Goal: Transaction & Acquisition: Obtain resource

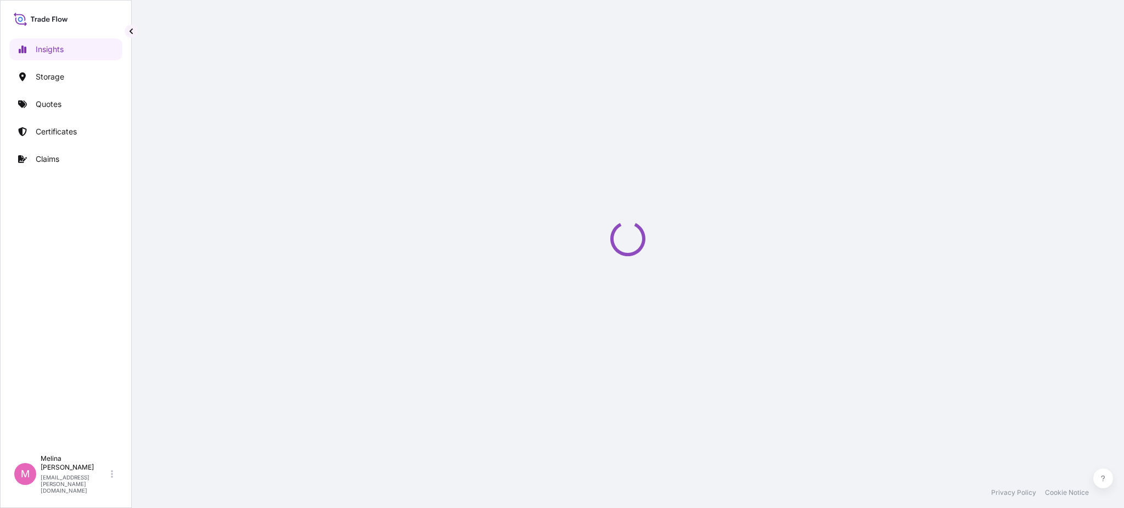
select select "2025"
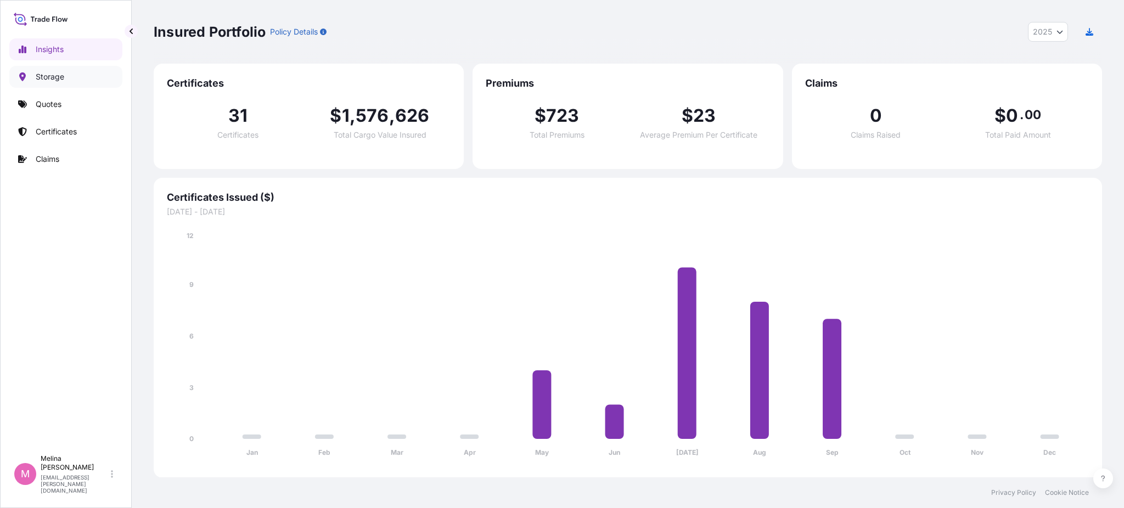
click at [59, 75] on p "Storage" at bounding box center [50, 76] width 29 height 11
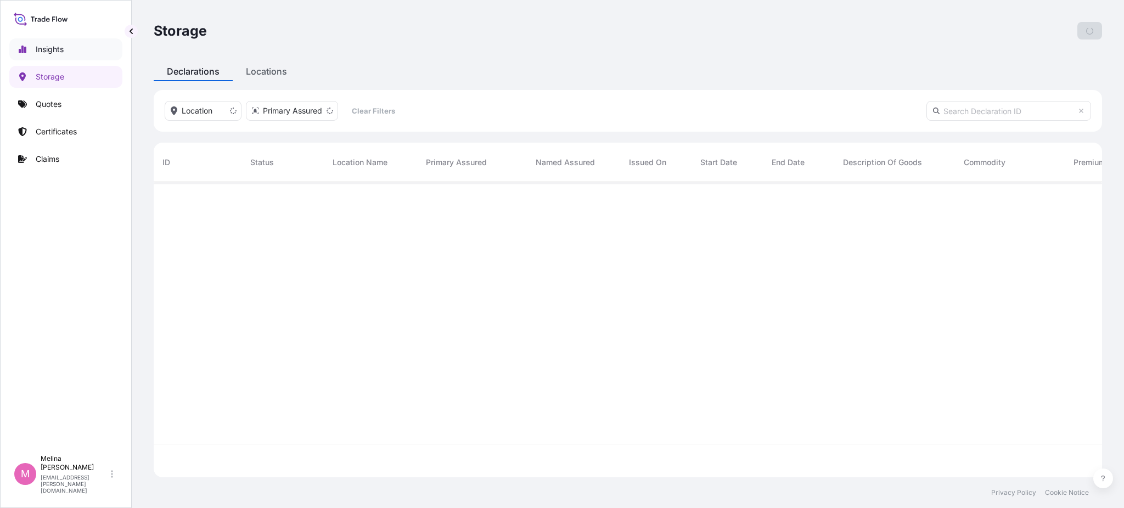
scroll to position [324, 937]
click at [68, 52] on link "Insights" at bounding box center [65, 49] width 113 height 22
select select "2025"
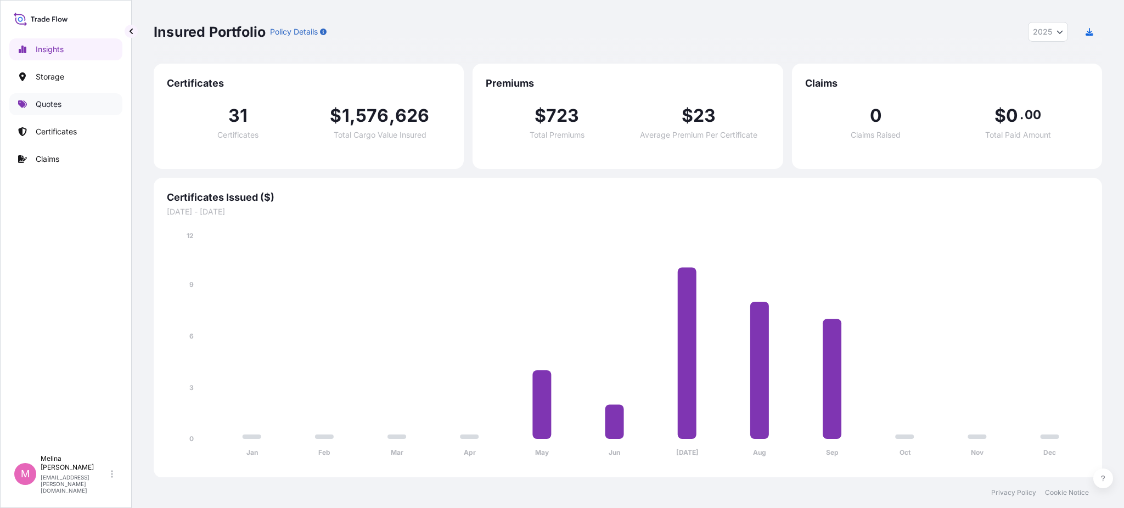
click at [58, 102] on p "Quotes" at bounding box center [49, 104] width 26 height 11
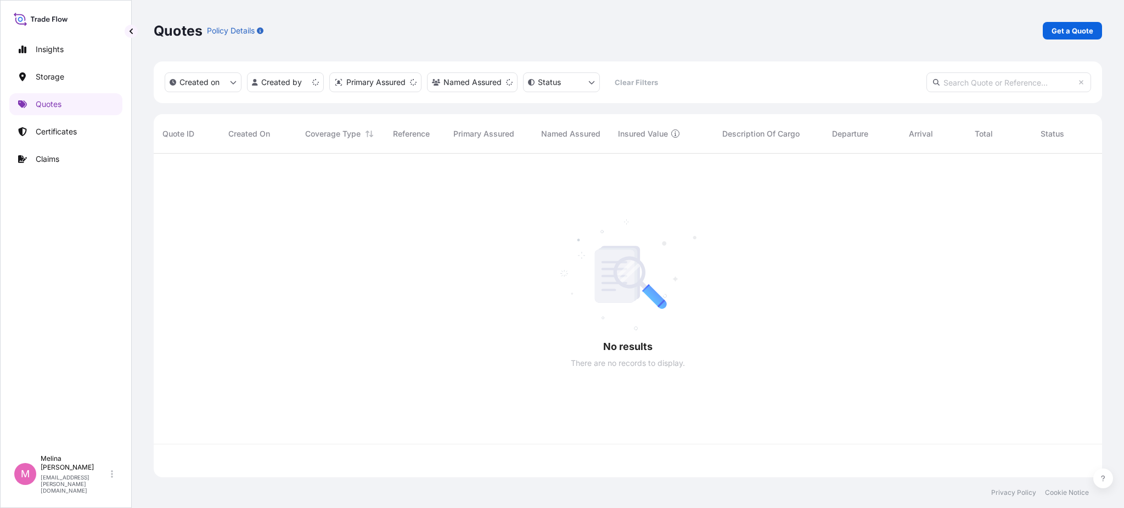
scroll to position [319, 937]
click at [1064, 30] on p "Get a Quote" at bounding box center [1073, 30] width 42 height 11
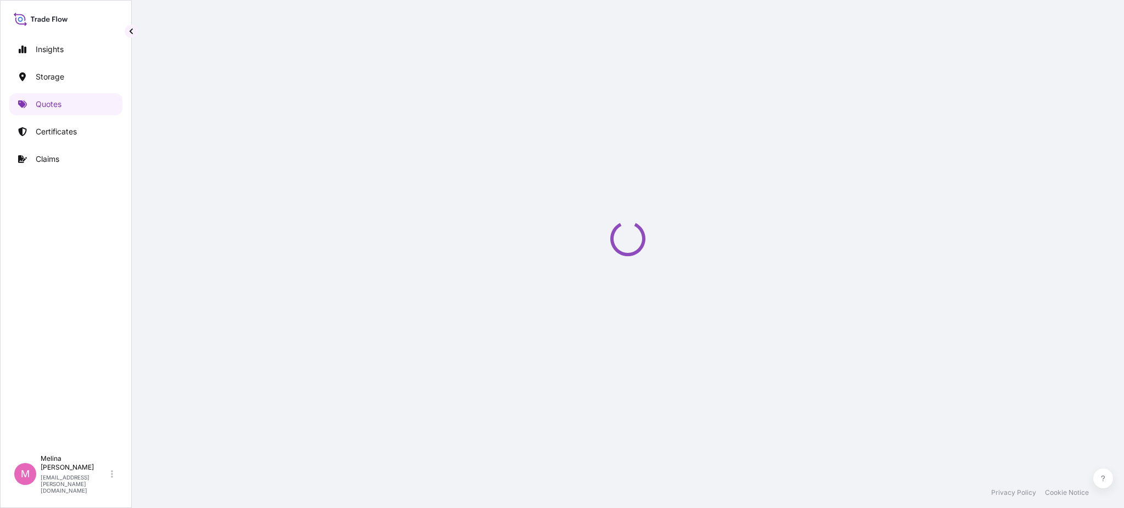
select select "Road / [GEOGRAPHIC_DATA]"
select select "Water"
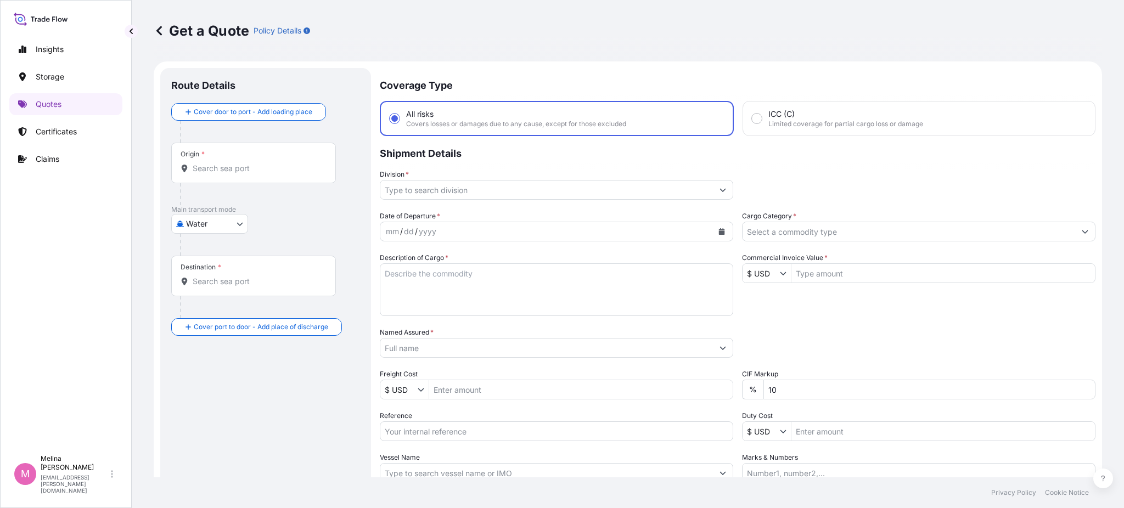
scroll to position [18, 0]
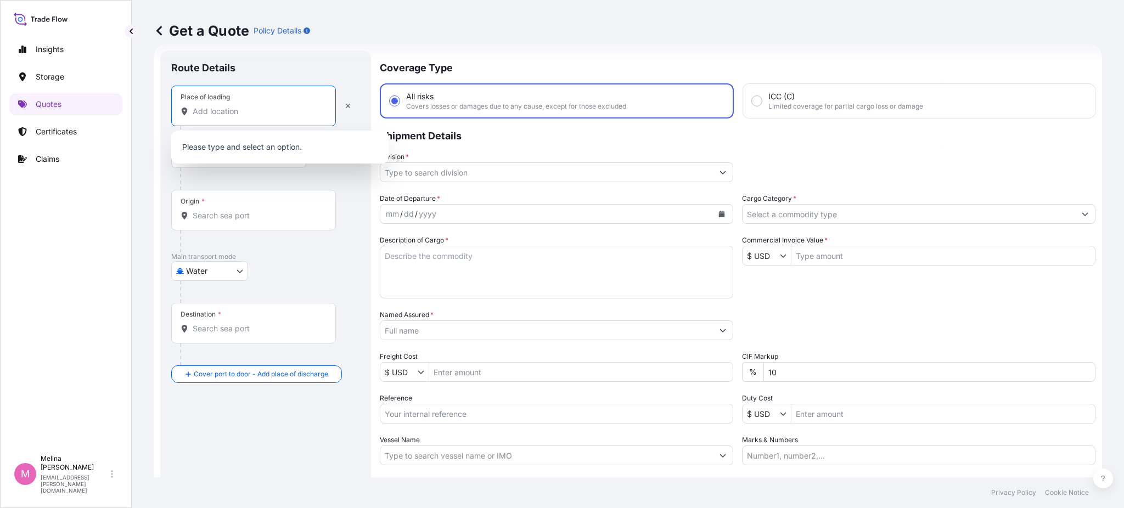
click at [229, 113] on input "Place of loading" at bounding box center [258, 111] width 130 height 11
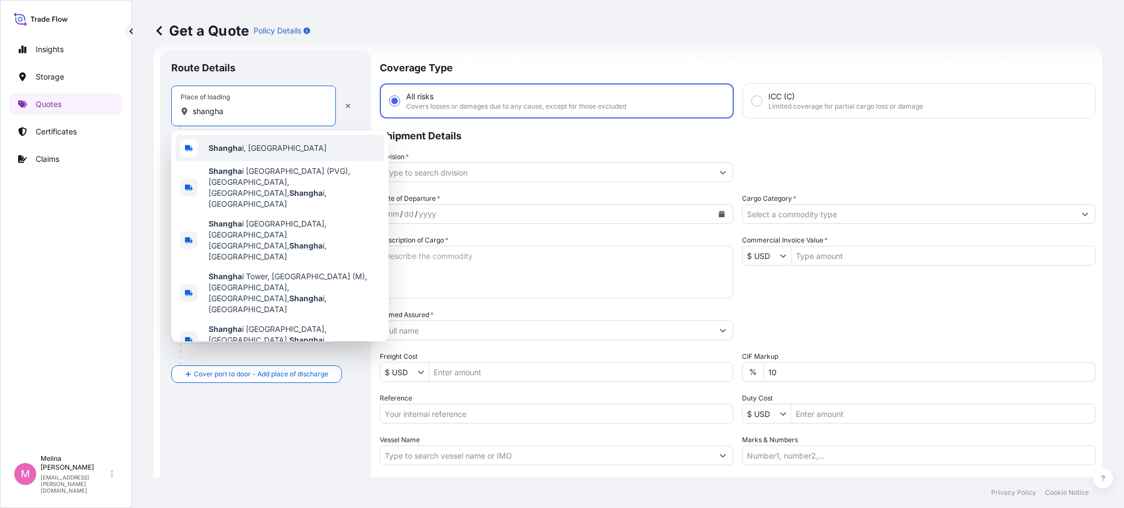
click at [244, 146] on span "Shangha i, [GEOGRAPHIC_DATA]" at bounding box center [268, 148] width 118 height 11
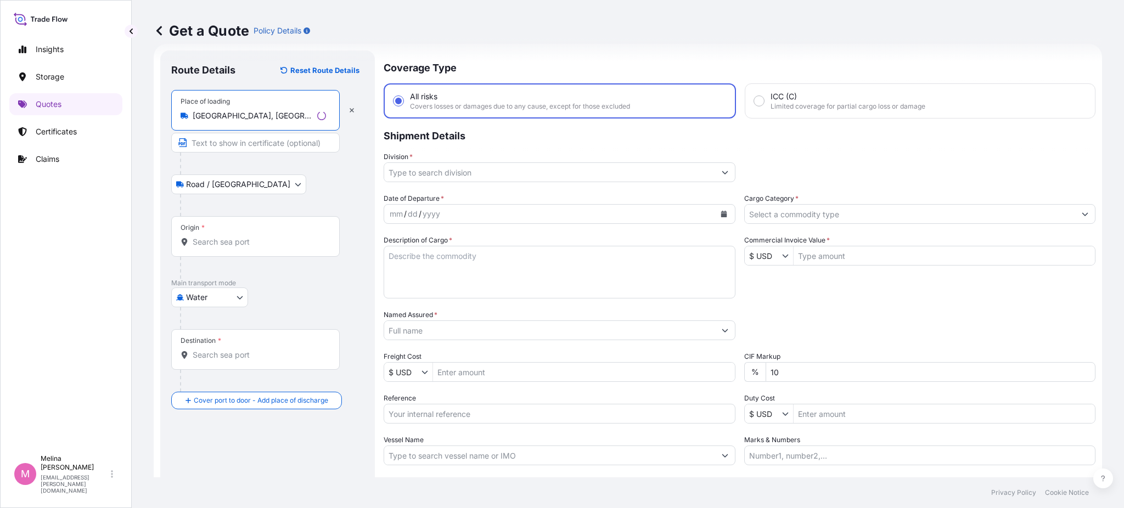
type input "[GEOGRAPHIC_DATA], [GEOGRAPHIC_DATA]"
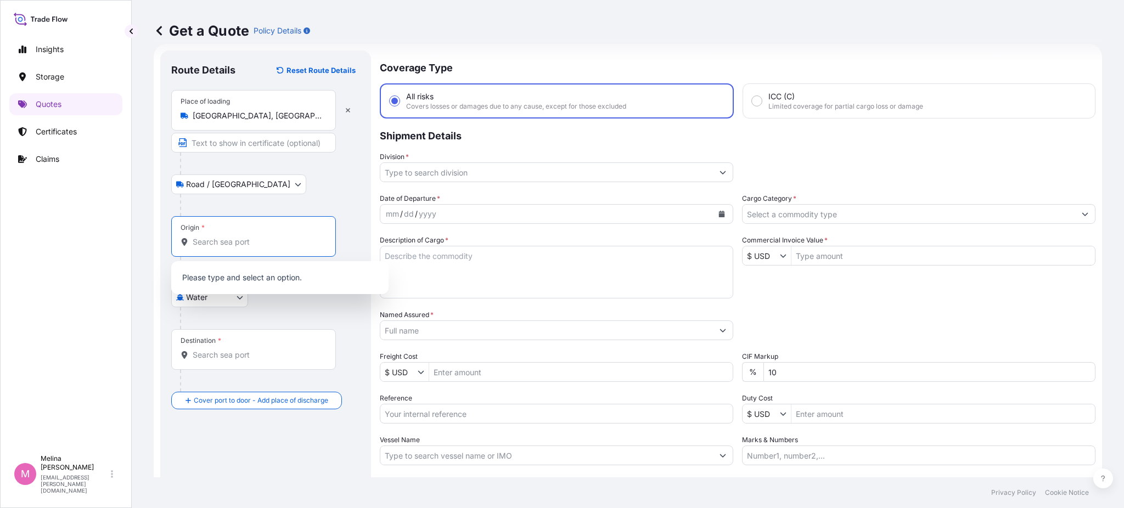
click at [226, 245] on input "Origin *" at bounding box center [258, 242] width 130 height 11
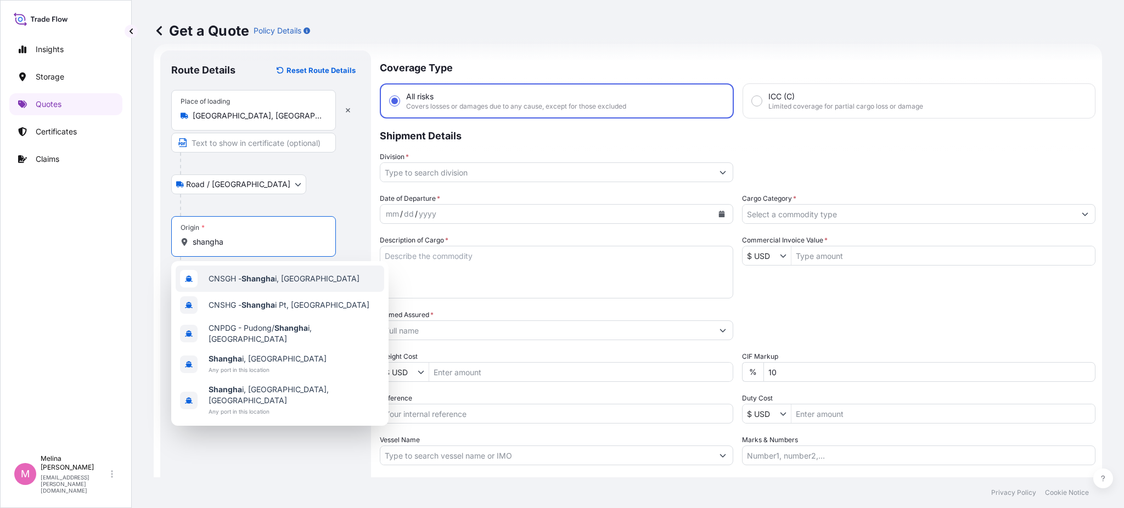
click at [279, 286] on div "CNSGH - Shangha i, [GEOGRAPHIC_DATA]" at bounding box center [280, 279] width 209 height 26
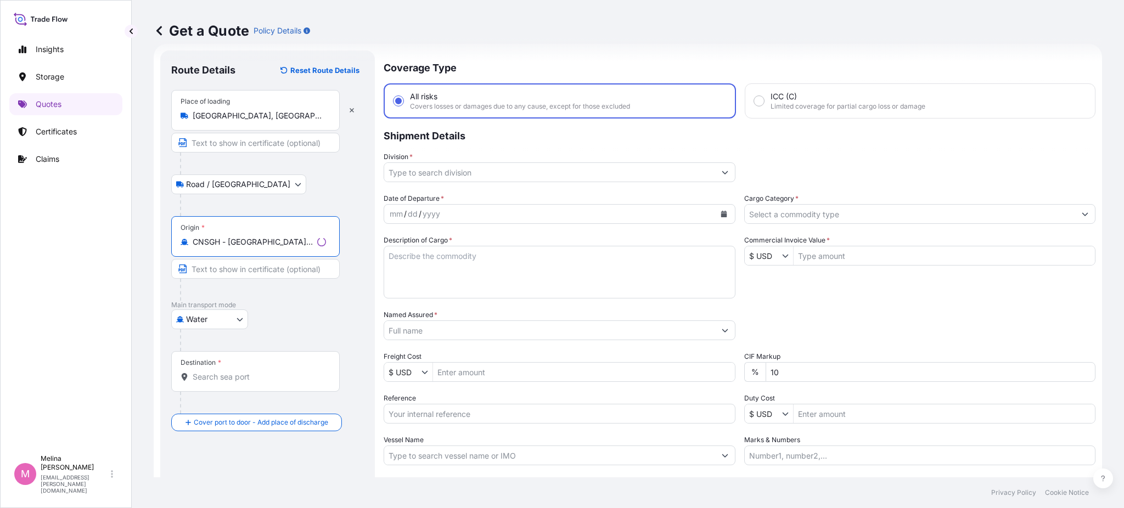
type input "CNSGH - [GEOGRAPHIC_DATA], [GEOGRAPHIC_DATA]"
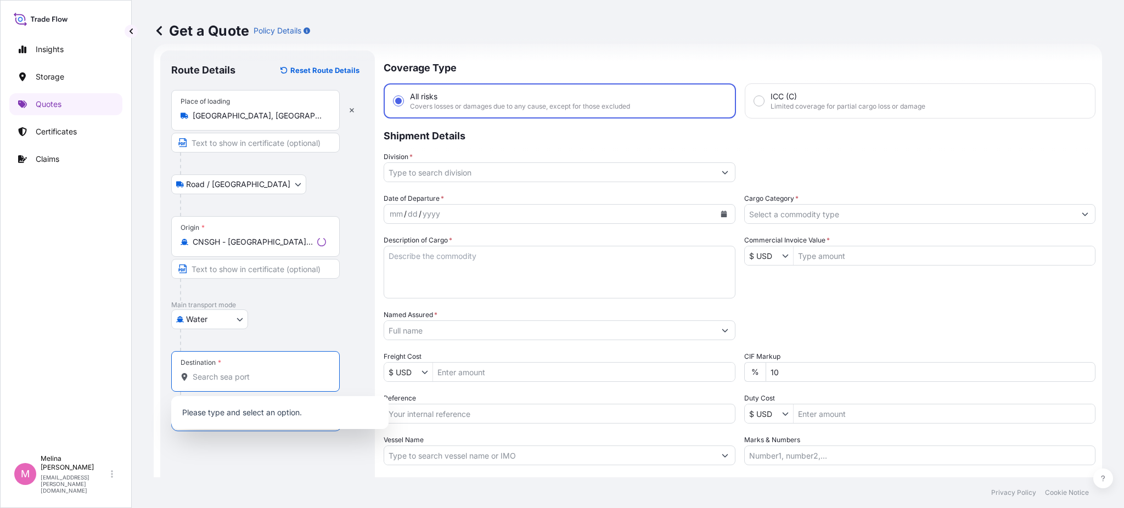
click at [215, 374] on input "Destination *" at bounding box center [259, 377] width 133 height 11
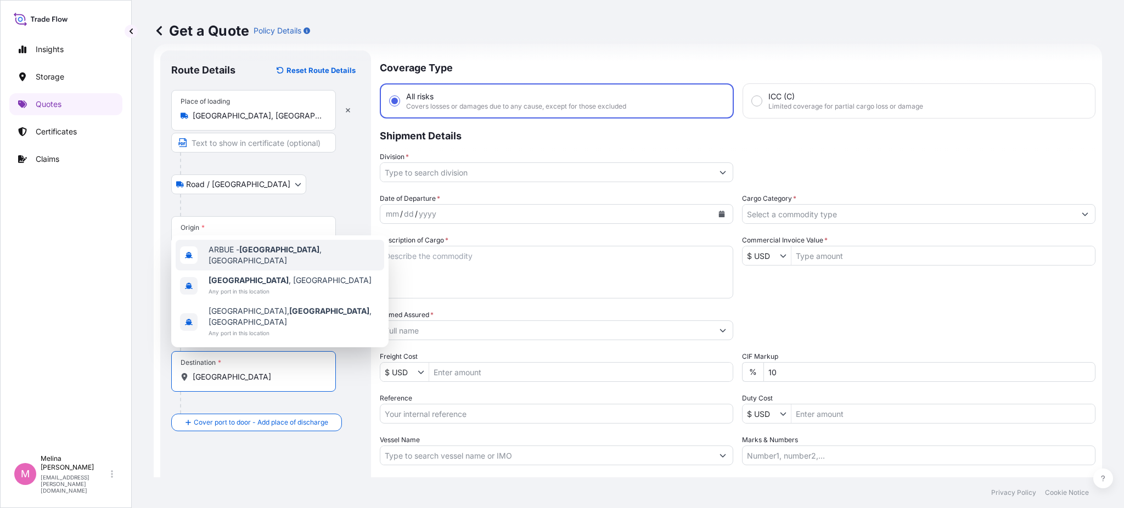
click at [256, 263] on span "ARBUE - [GEOGRAPHIC_DATA] , [GEOGRAPHIC_DATA]" at bounding box center [294, 255] width 171 height 22
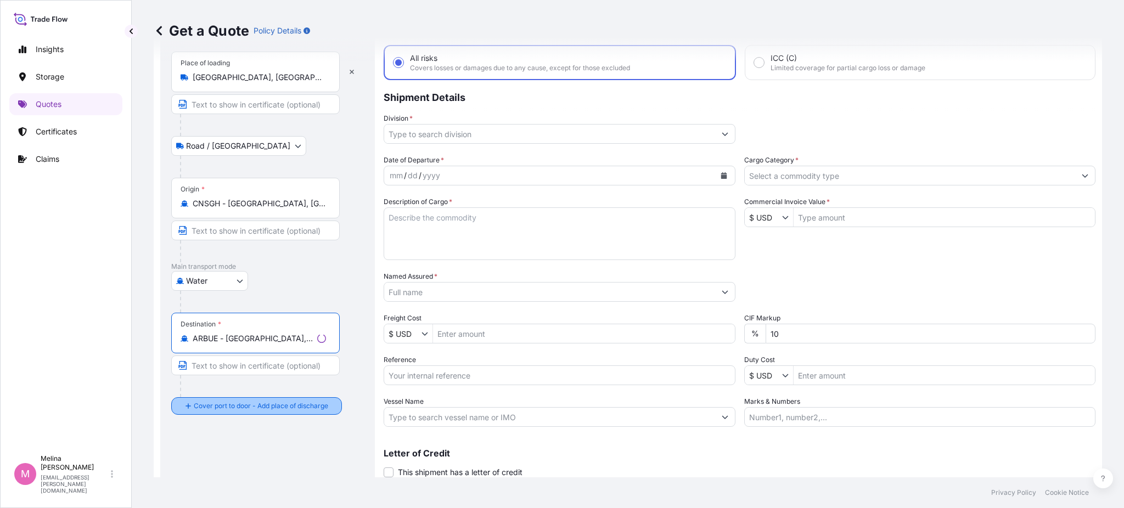
scroll to position [91, 0]
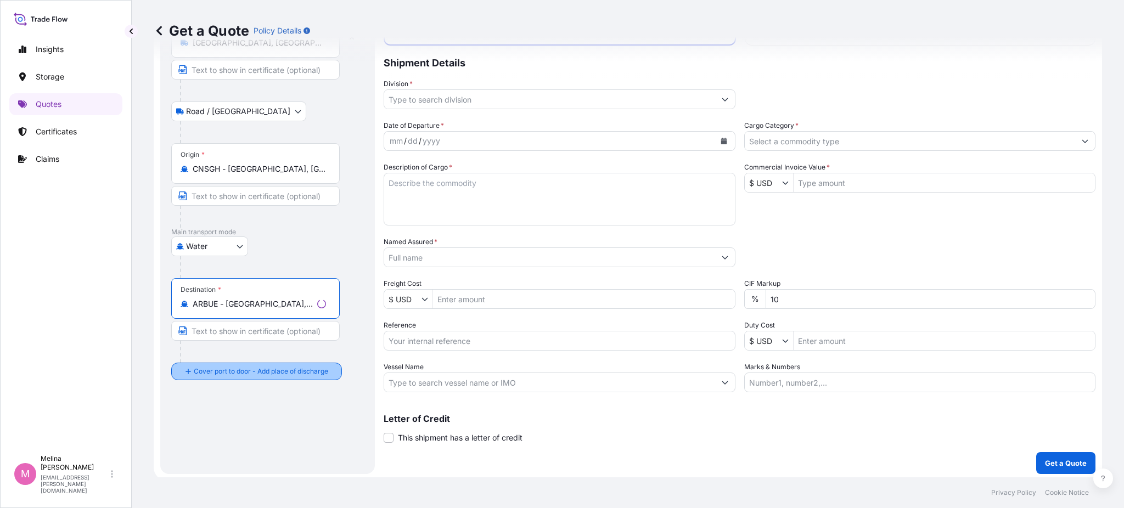
type input "ARBUE - [GEOGRAPHIC_DATA], [GEOGRAPHIC_DATA]"
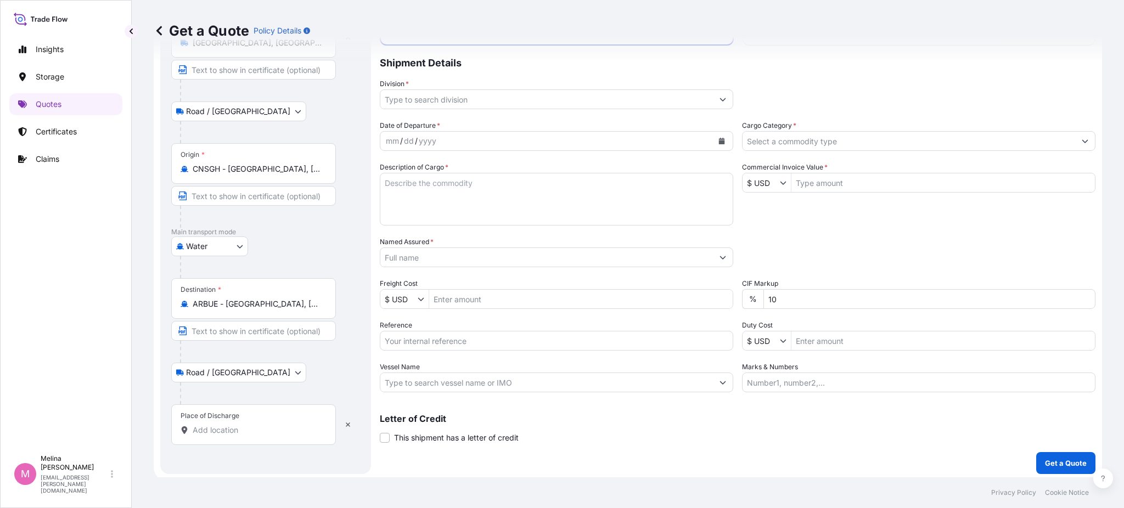
click at [220, 426] on input "Place of Discharge" at bounding box center [258, 430] width 130 height 11
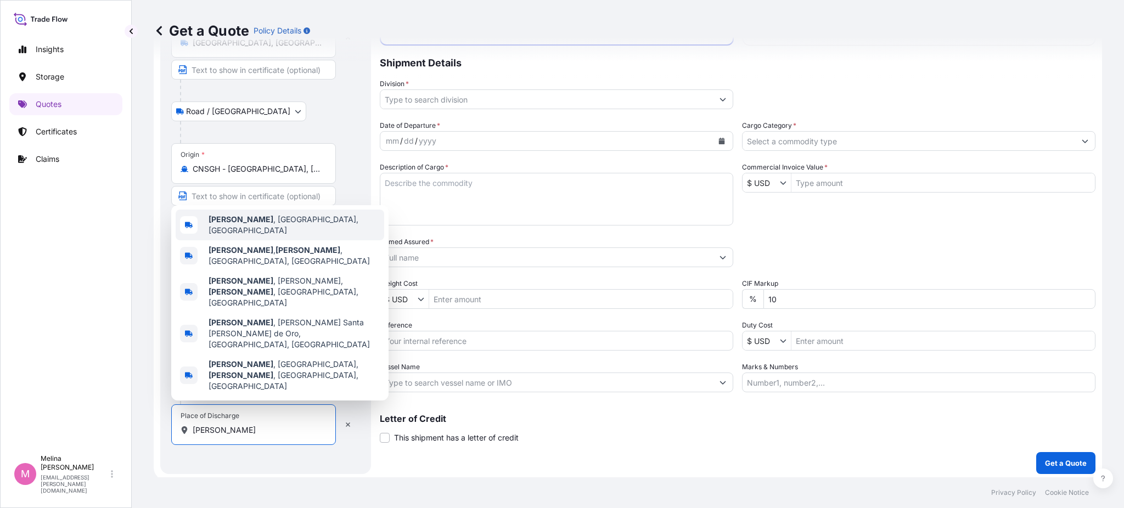
click at [276, 236] on span "[PERSON_NAME] , [GEOGRAPHIC_DATA], [GEOGRAPHIC_DATA]" at bounding box center [294, 225] width 171 height 22
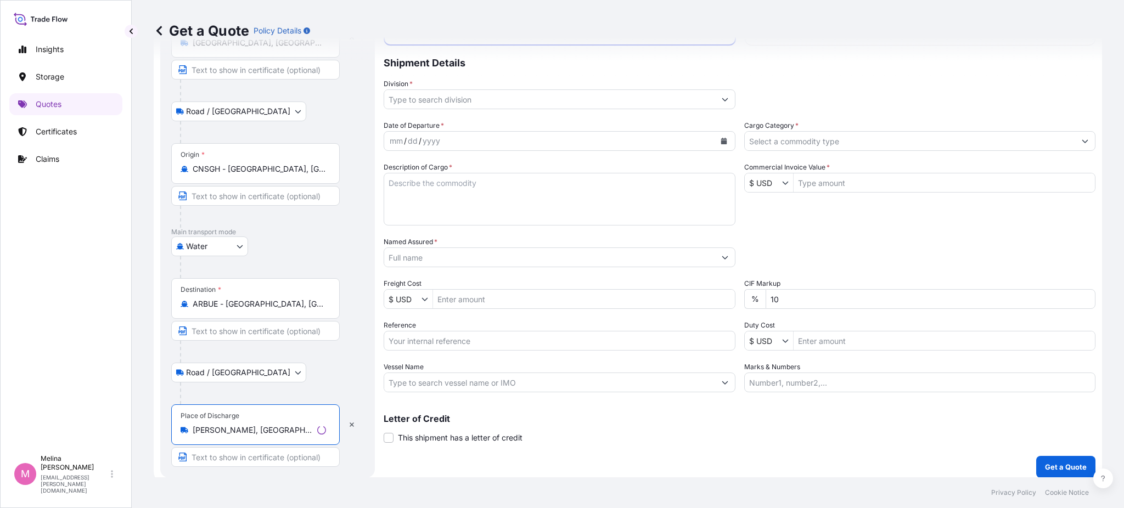
type input "[PERSON_NAME], [GEOGRAPHIC_DATA], [GEOGRAPHIC_DATA]"
click at [304, 370] on div "Road / [GEOGRAPHIC_DATA] / Inland" at bounding box center [267, 373] width 193 height 20
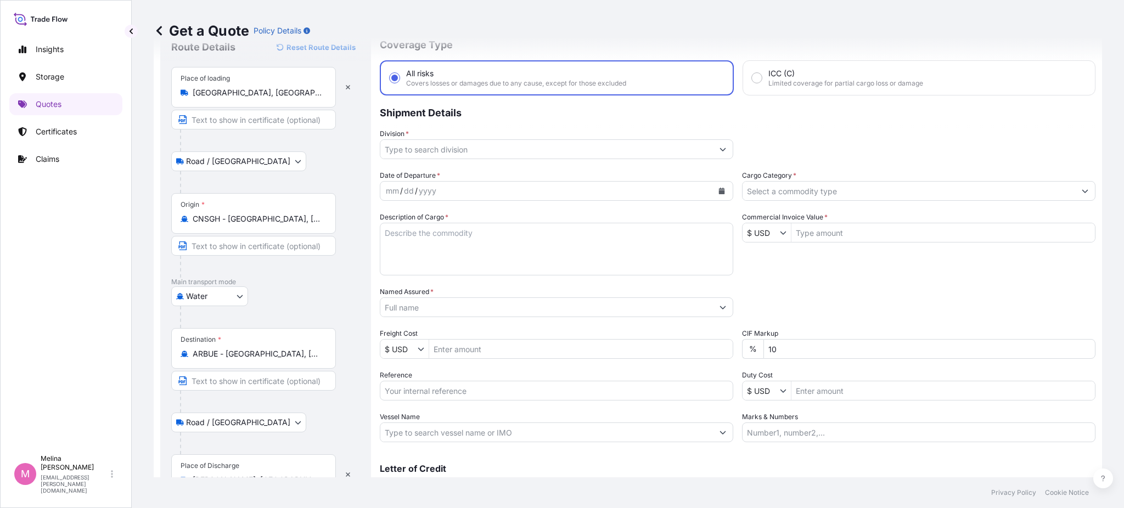
scroll to position [0, 0]
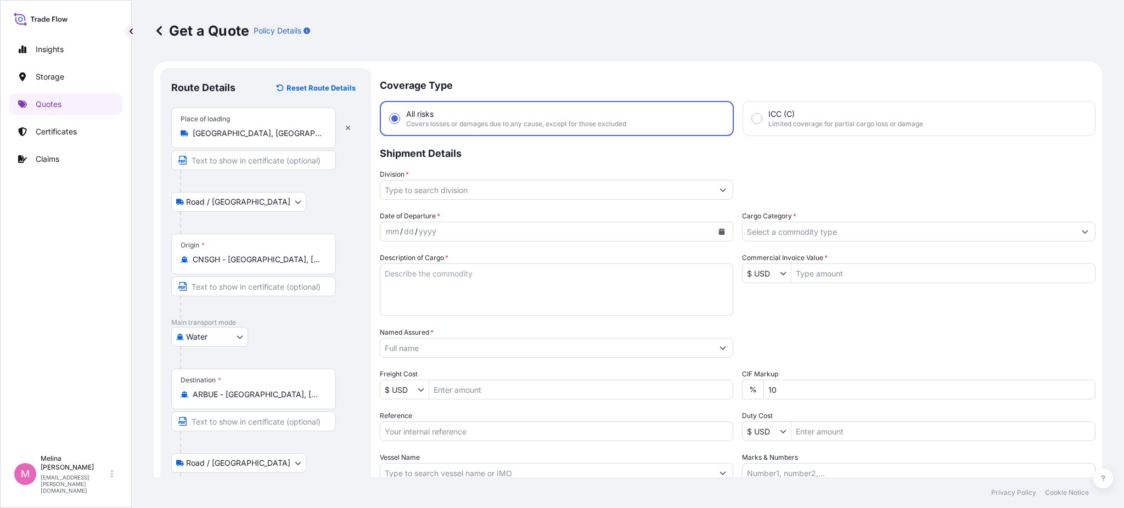
click at [425, 190] on input "Division *" at bounding box center [546, 190] width 333 height 20
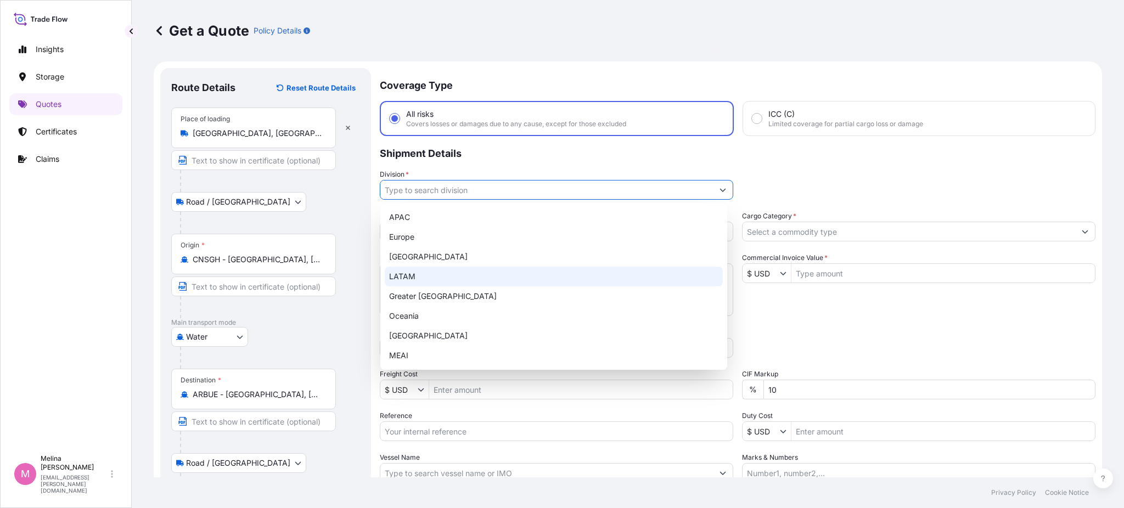
click at [447, 278] on div "LATAM" at bounding box center [554, 277] width 338 height 20
type input "LATAM"
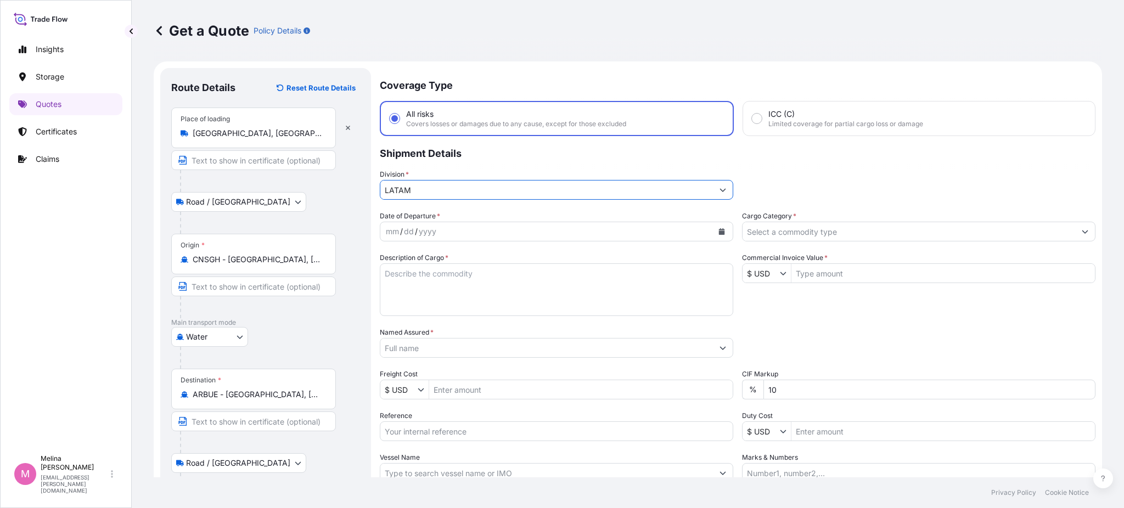
click at [719, 229] on icon "Calendar" at bounding box center [722, 231] width 6 height 7
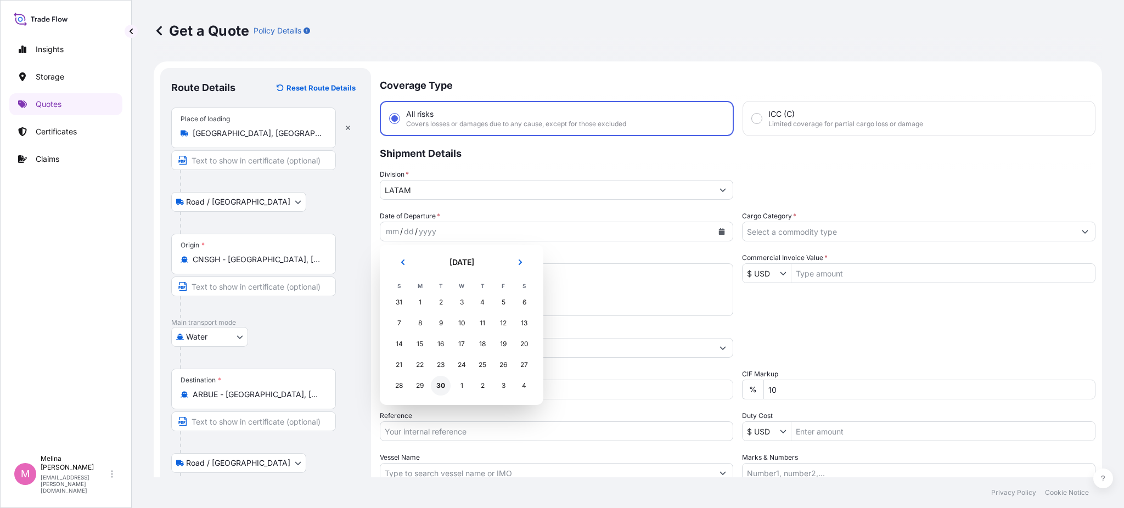
click at [443, 386] on div "30" at bounding box center [441, 386] width 20 height 20
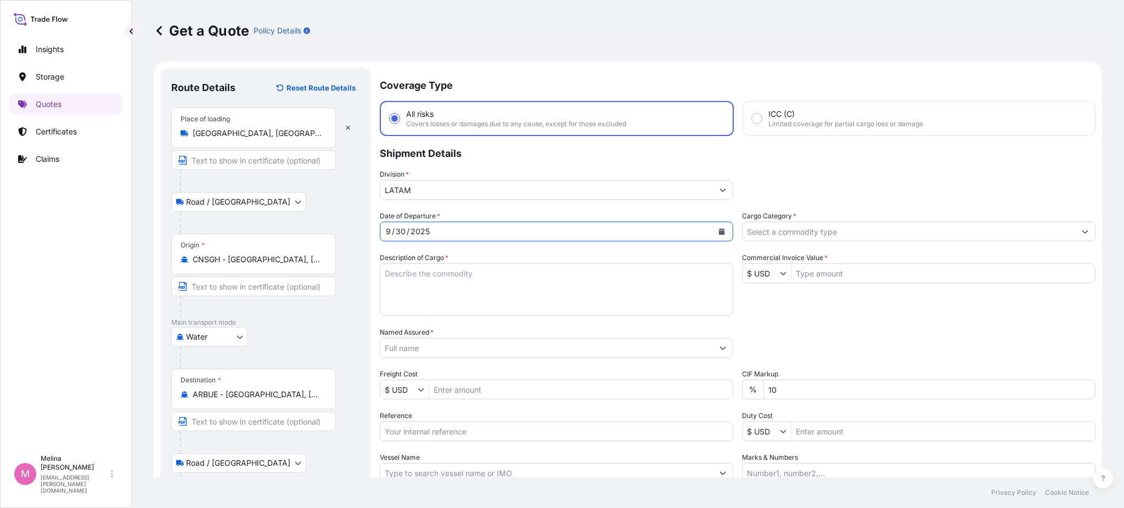
click at [787, 232] on input "Cargo Category *" at bounding box center [909, 232] width 333 height 20
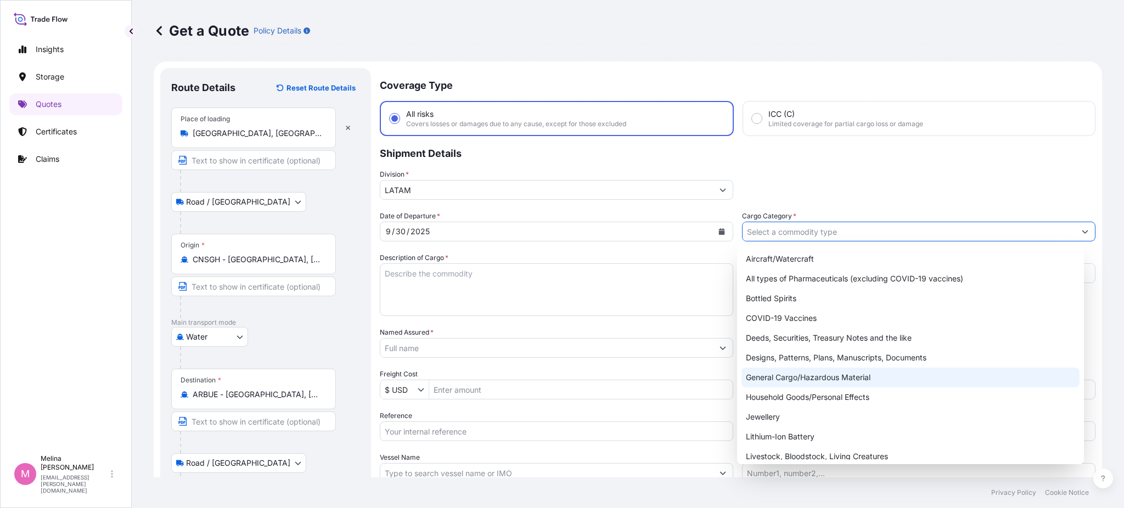
click at [775, 373] on div "General Cargo/Hazardous Material" at bounding box center [911, 378] width 338 height 20
type input "General Cargo/Hazardous Material"
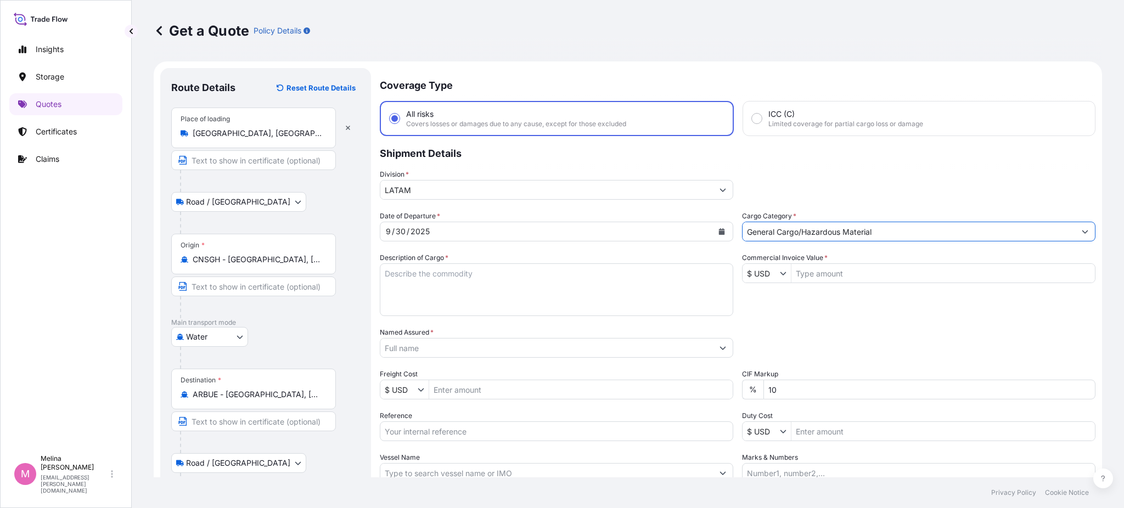
click at [469, 282] on textarea "Description of Cargo *" at bounding box center [556, 289] width 353 height 53
type textarea "c"
type textarea "CRANE SET AND ACCESSORIES"
click at [774, 313] on div "Date of Departure * [DATE] Cargo Category * General Cargo/Hazardous Material De…" at bounding box center [738, 347] width 716 height 272
click at [818, 266] on input "Commercial Invoice Value *" at bounding box center [943, 273] width 304 height 20
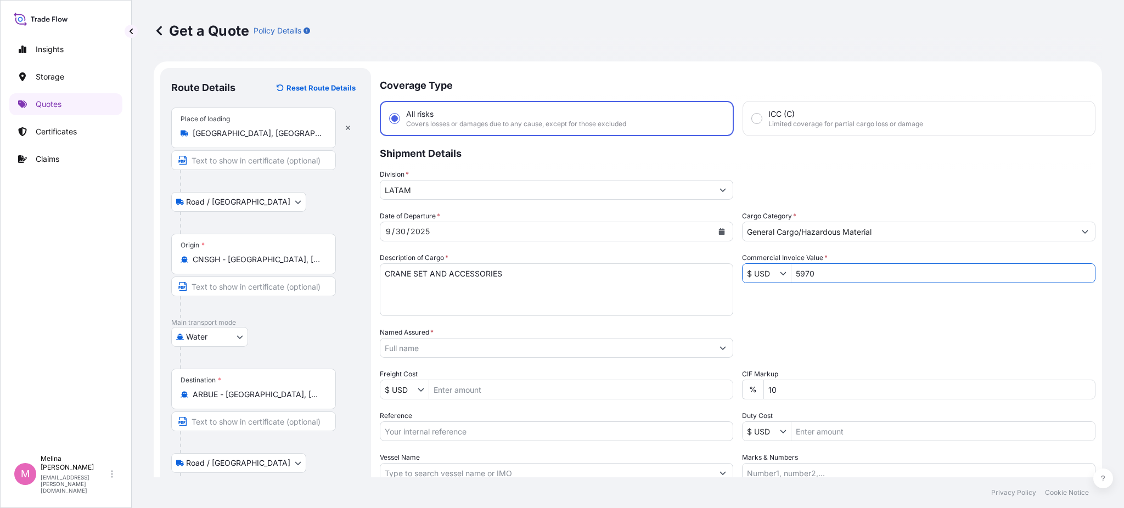
type input "5,970"
click at [804, 312] on div "Date of Departure * [DATE] Cargo Category * General Cargo/Hazardous Material De…" at bounding box center [738, 347] width 716 height 272
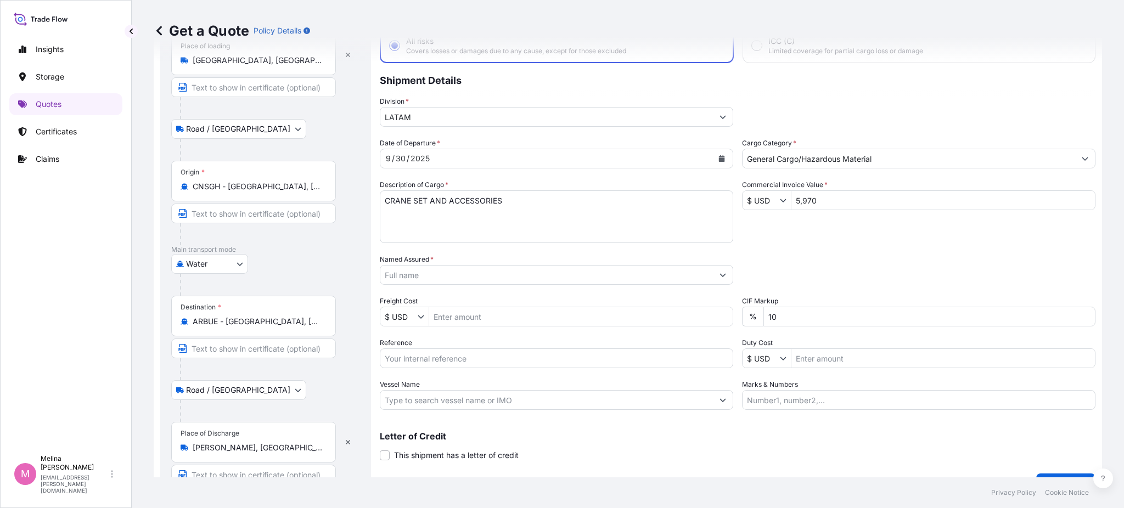
click at [720, 275] on icon "Show suggestions" at bounding box center [723, 275] width 7 height 7
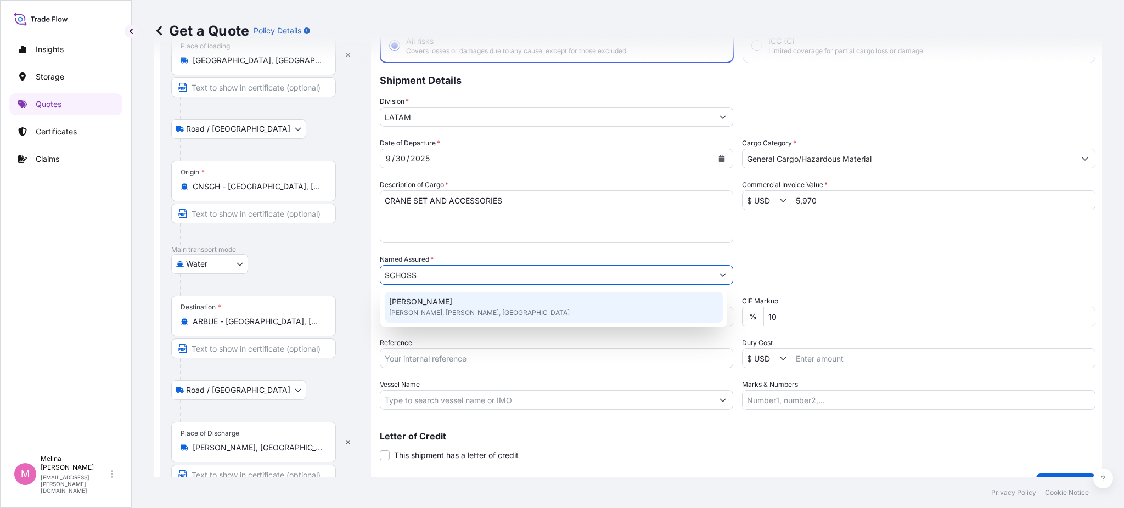
click at [537, 304] on div "[PERSON_NAME] [PERSON_NAME], [PERSON_NAME], [GEOGRAPHIC_DATA]" at bounding box center [554, 307] width 338 height 31
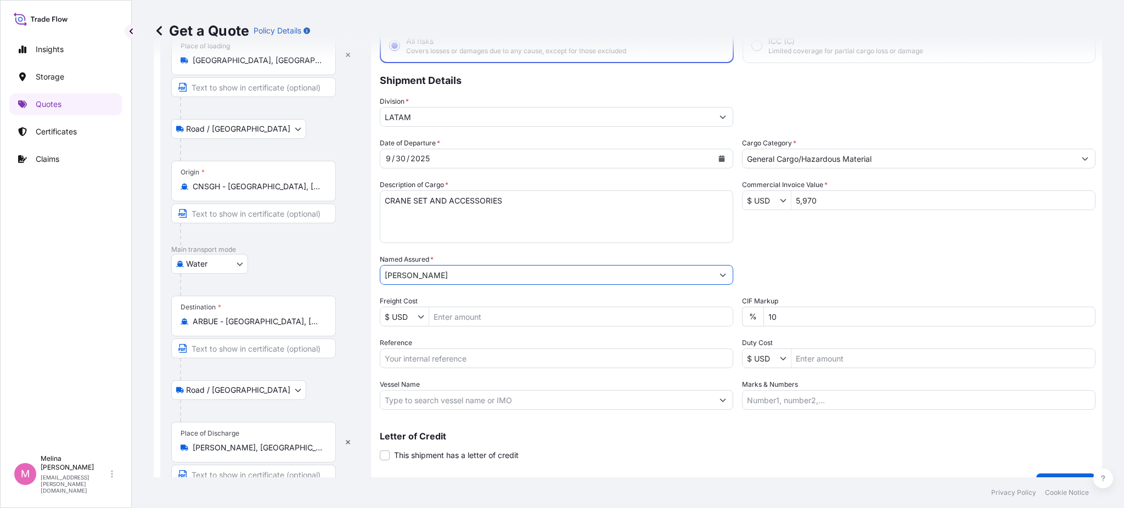
type input "[PERSON_NAME]"
drag, startPoint x: 783, startPoint y: 312, endPoint x: 760, endPoint y: 314, distance: 23.1
click at [763, 314] on input "10" at bounding box center [929, 317] width 332 height 20
type input "0"
click at [811, 250] on div "Date of Departure * [DATE] Cargo Category * General Cargo/Hazardous Material De…" at bounding box center [738, 274] width 716 height 272
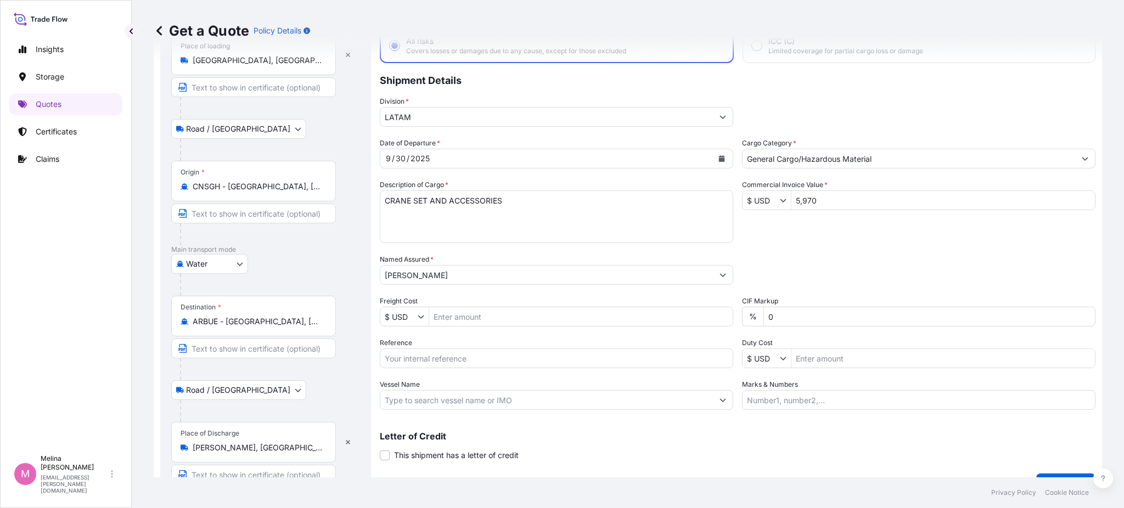
click at [464, 352] on input "Reference" at bounding box center [556, 359] width 353 height 20
paste input "HMT2025082701"
paste input "HMT2025082702"
type input "HMT2025082701, HMT2025082702"
click at [799, 353] on input "Duty Cost" at bounding box center [943, 359] width 304 height 20
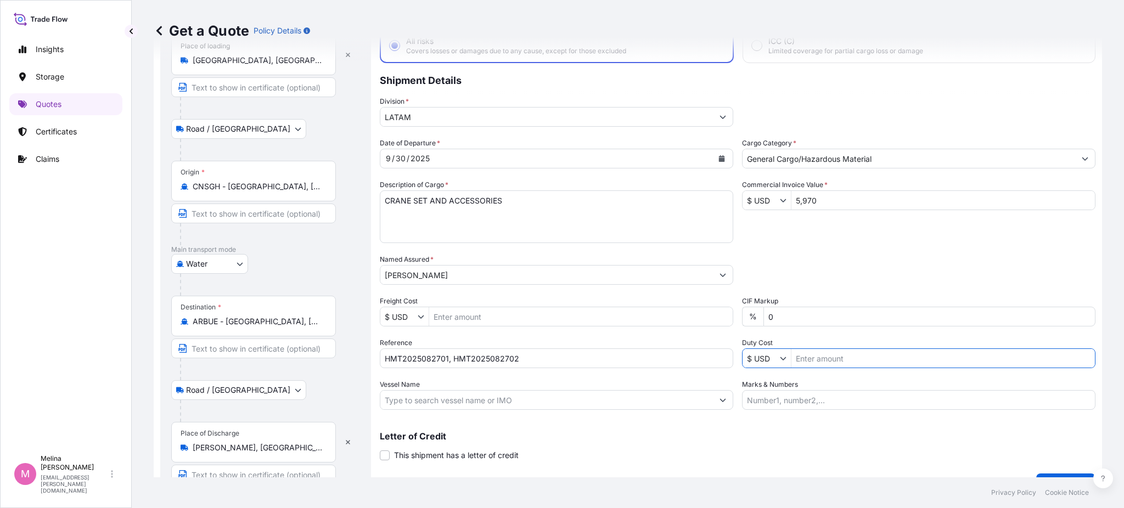
scroll to position [97, 0]
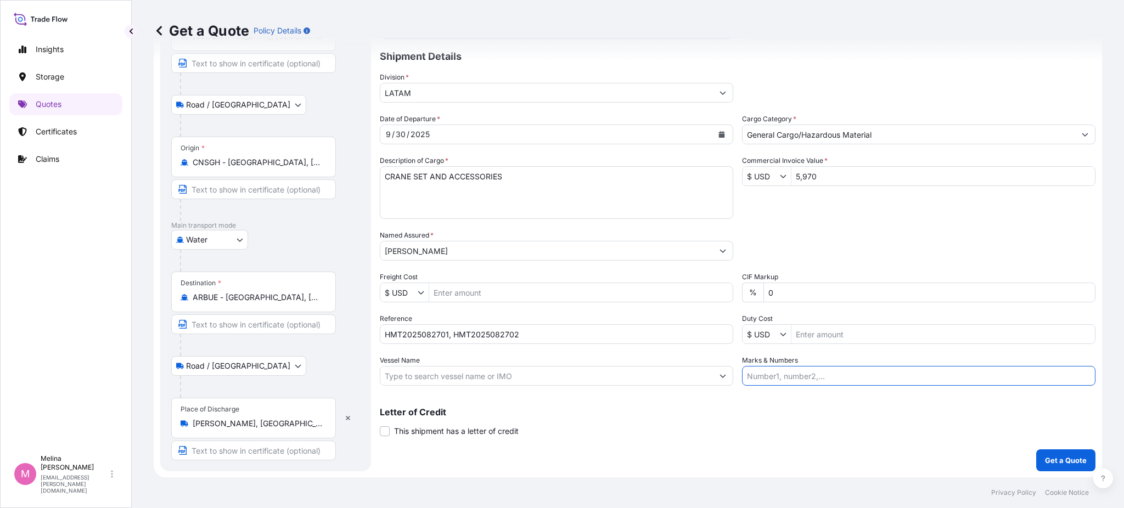
drag, startPoint x: 771, startPoint y: 375, endPoint x: 756, endPoint y: 358, distance: 22.9
click at [771, 375] on input "Marks & Numbers" at bounding box center [918, 376] width 353 height 20
paste input ""This clause, commonly required by land carrier, implies that in case of loss, …"
drag, startPoint x: 813, startPoint y: 376, endPoint x: 680, endPoint y: 372, distance: 132.9
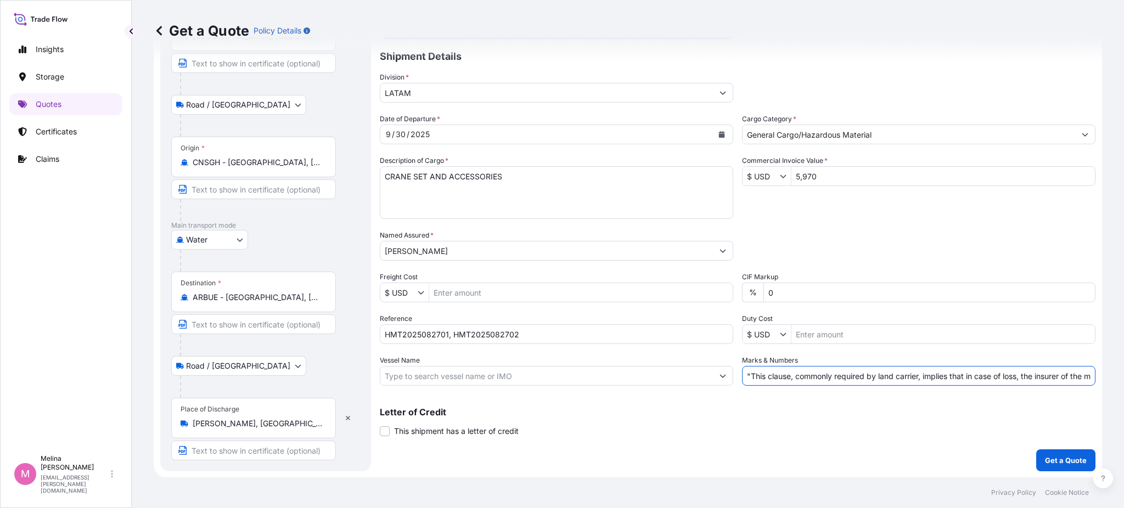
click at [680, 372] on div "Date of Departure * [DATE] Cargo Category * General Cargo/Hazardous Material De…" at bounding box center [738, 250] width 716 height 272
type input ""This clause, commonly required by land carrier, implies that in case of loss, …"
click at [628, 440] on div "Coverage Type All risks Covers losses or damages due to any cause, except for t…" at bounding box center [738, 221] width 716 height 501
click at [1045, 460] on p "Get a Quote" at bounding box center [1066, 460] width 42 height 11
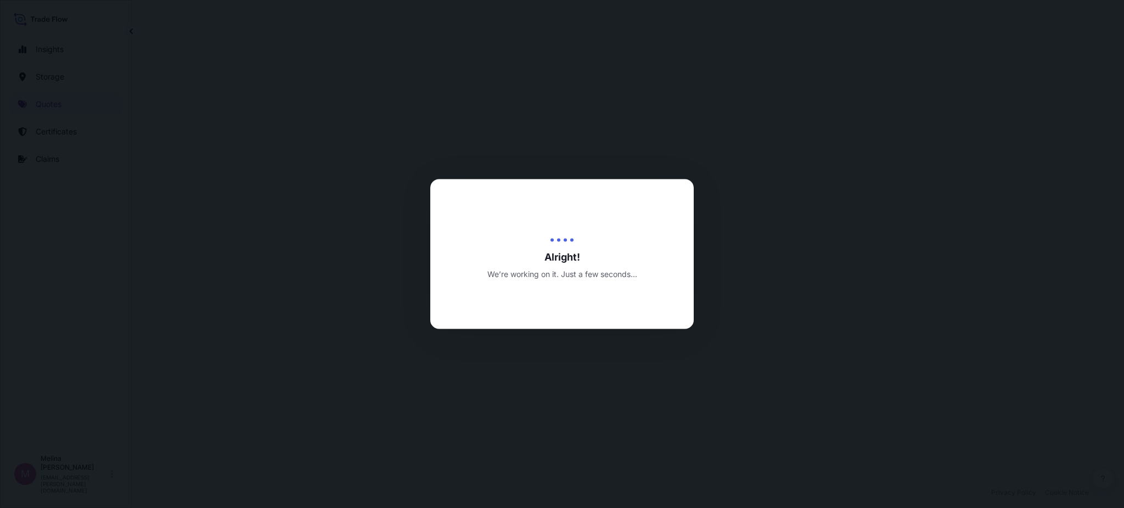
select select "Road / [GEOGRAPHIC_DATA]"
select select "Water"
select select "Road / [GEOGRAPHIC_DATA]"
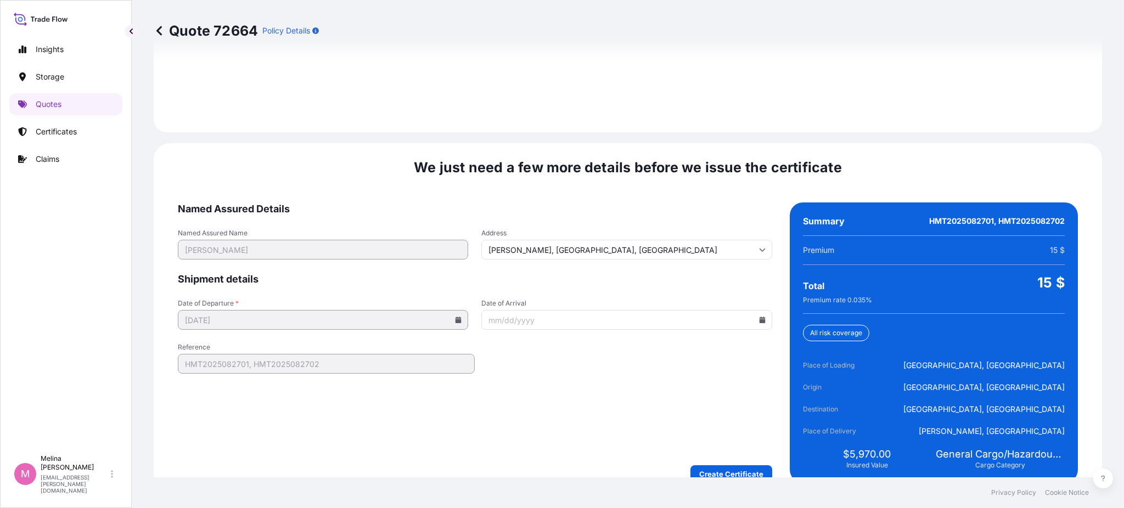
scroll to position [1648, 0]
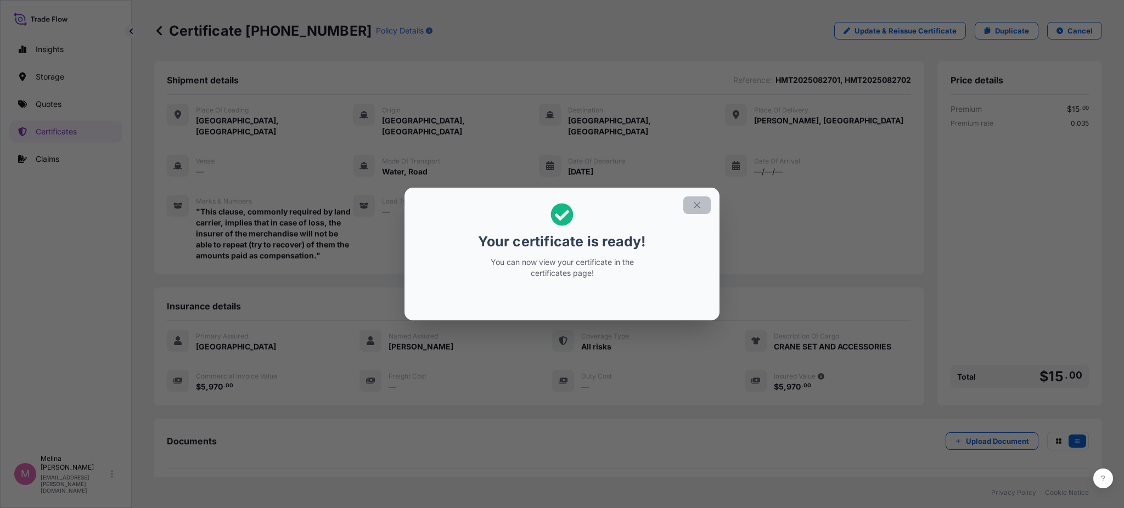
click at [699, 210] on button "button" at bounding box center [696, 205] width 27 height 18
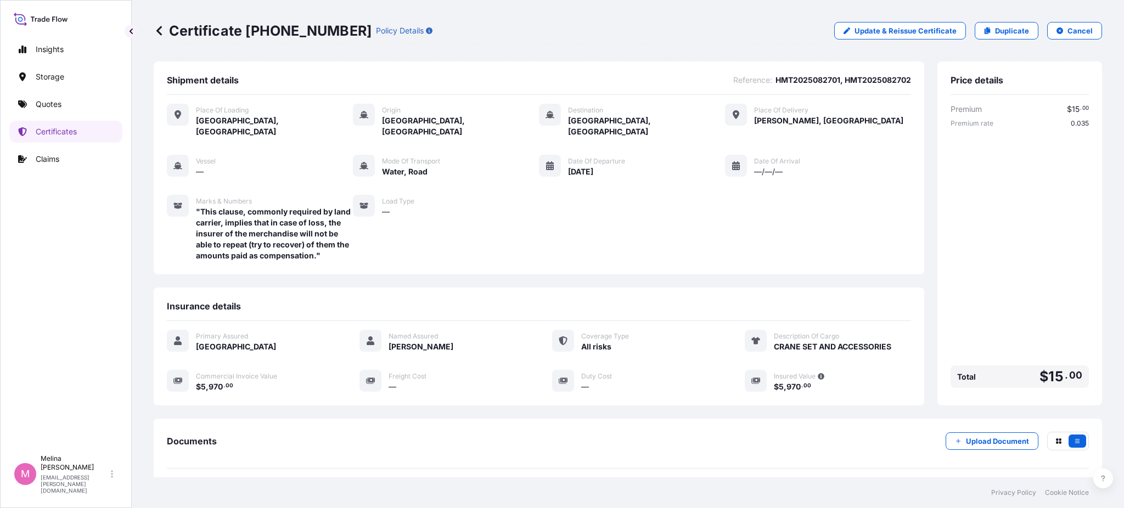
scroll to position [98, 0]
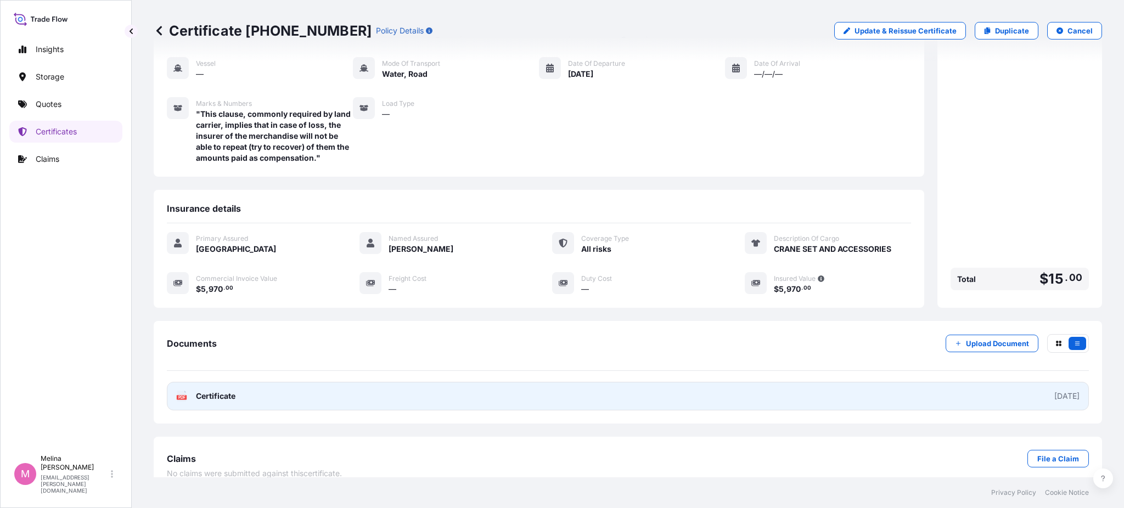
click at [913, 383] on link "PDF Certificate [DATE]" at bounding box center [628, 396] width 922 height 29
